Goal: Communication & Community: Answer question/provide support

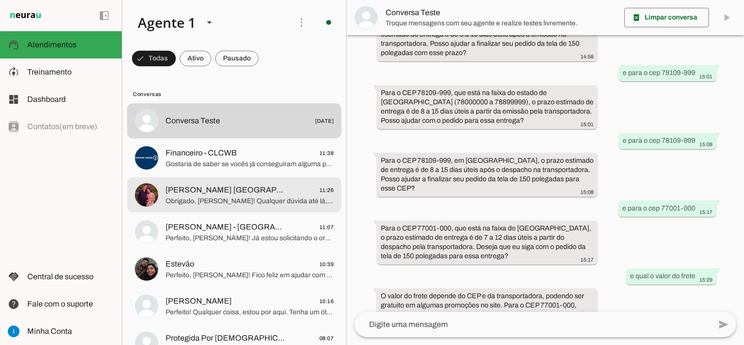
scroll to position [49, 0]
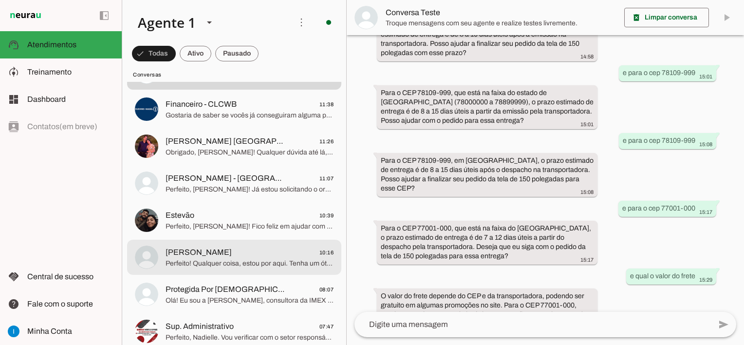
drag, startPoint x: 270, startPoint y: 252, endPoint x: 283, endPoint y: 247, distance: 13.6
click at [270, 253] on span "[PERSON_NAME] 10:16" at bounding box center [250, 252] width 168 height 12
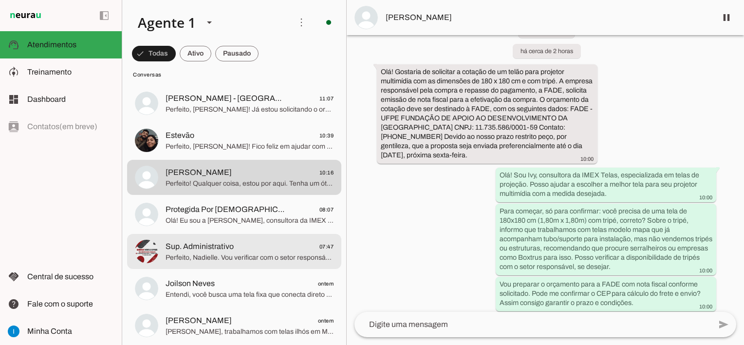
scroll to position [146, 0]
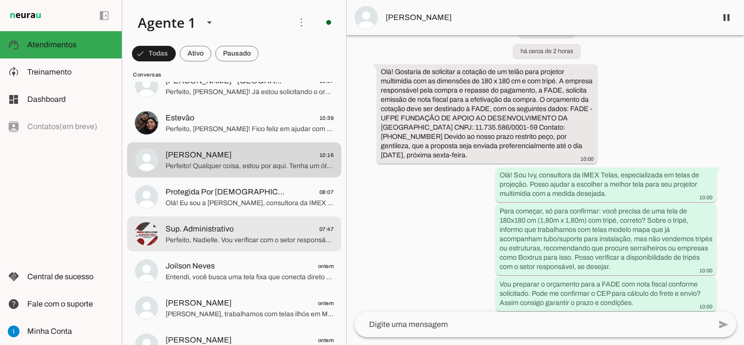
click at [266, 244] on span "Perfeito, Nadielle. Vou verificar com o setor responsável as condições e prazos…" at bounding box center [250, 240] width 168 height 10
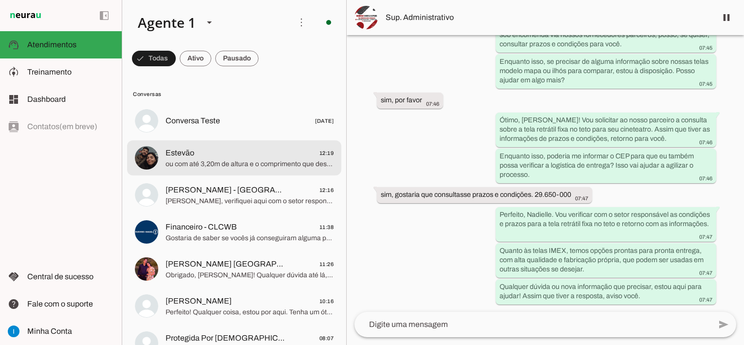
click at [252, 159] on span "ou com até 3,20m de altura e o comprimento que desejar sem emendas" at bounding box center [250, 164] width 168 height 10
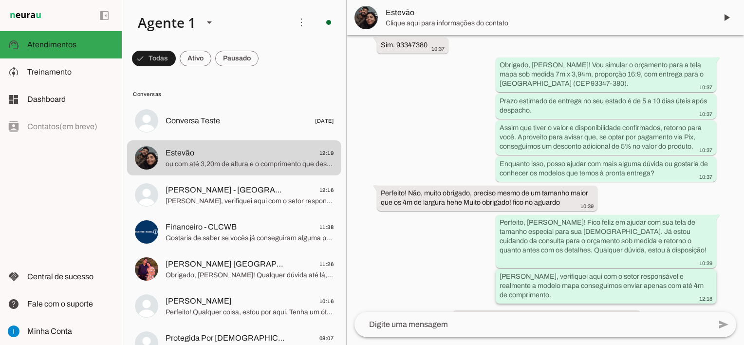
scroll to position [796, 0]
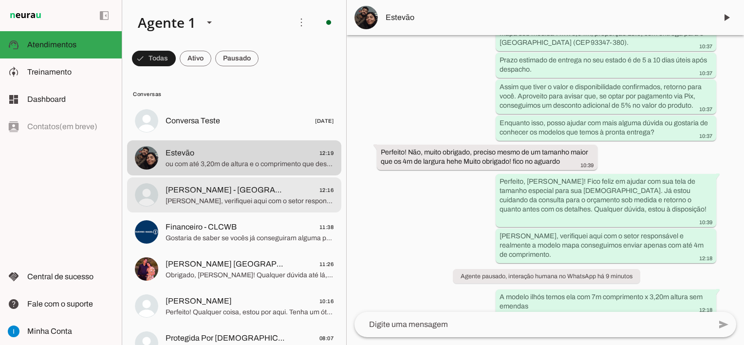
click at [273, 190] on span "[PERSON_NAME] - [GEOGRAPHIC_DATA] 12:16" at bounding box center [250, 190] width 168 height 12
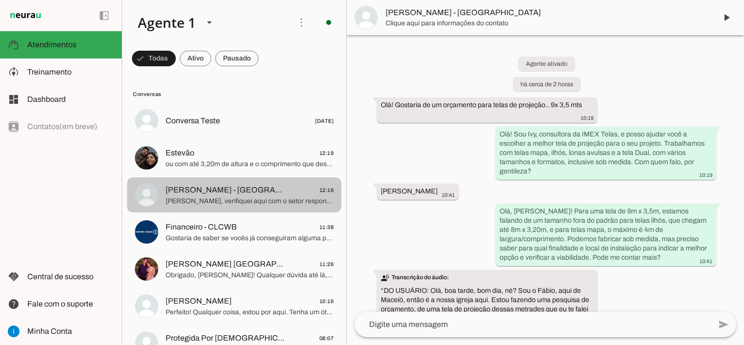
scroll to position [835, 0]
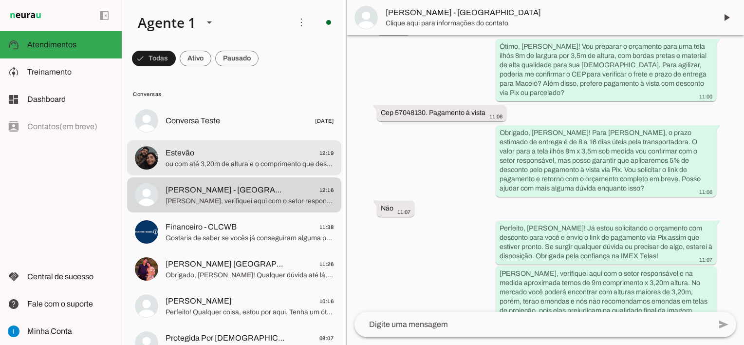
click at [252, 168] on span "ou com até 3,20m de altura e o comprimento que desejar sem emendas" at bounding box center [250, 164] width 168 height 10
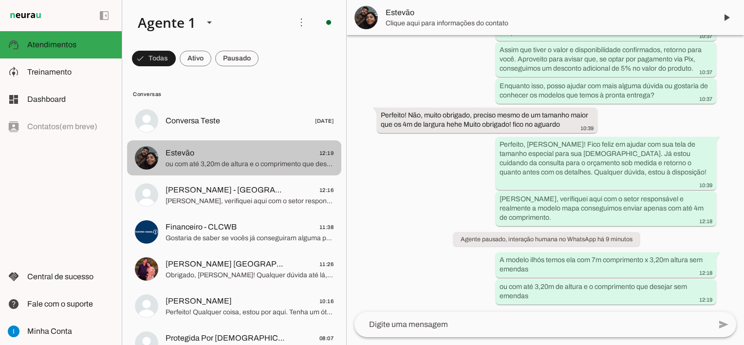
scroll to position [796, 0]
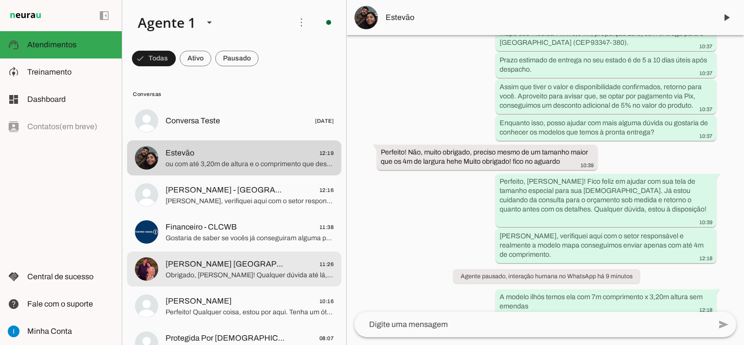
click at [255, 277] on span "Obrigado, [PERSON_NAME]! Qualquer dúvida até lá, estou aqui para ajudar. Tenha …" at bounding box center [250, 275] width 168 height 10
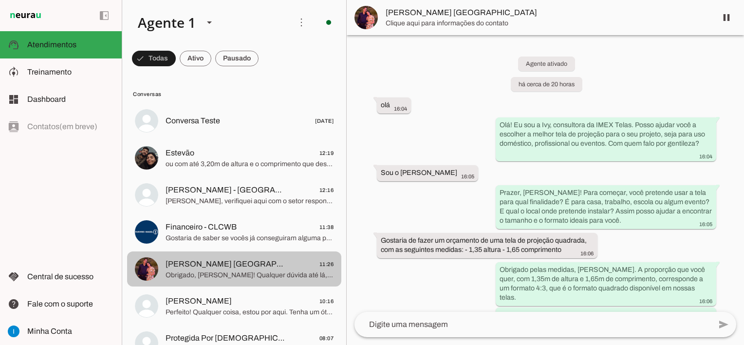
scroll to position [2339, 0]
